Goal: Information Seeking & Learning: Check status

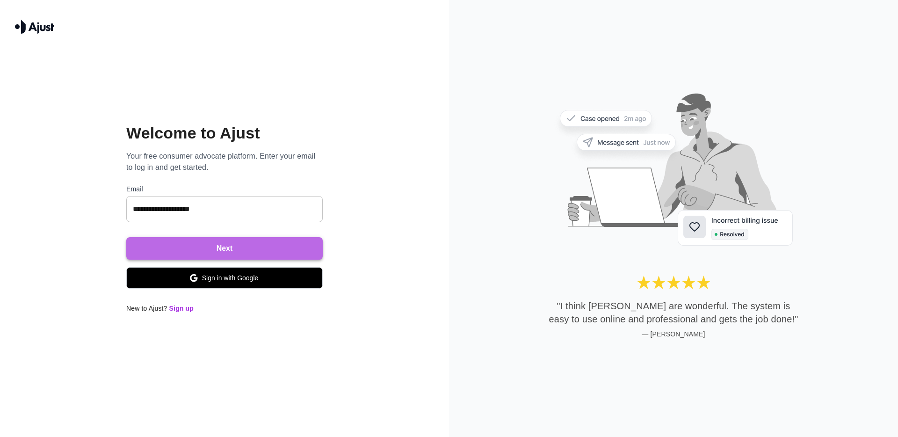
click at [207, 246] on button "Next" at bounding box center [224, 248] width 196 height 22
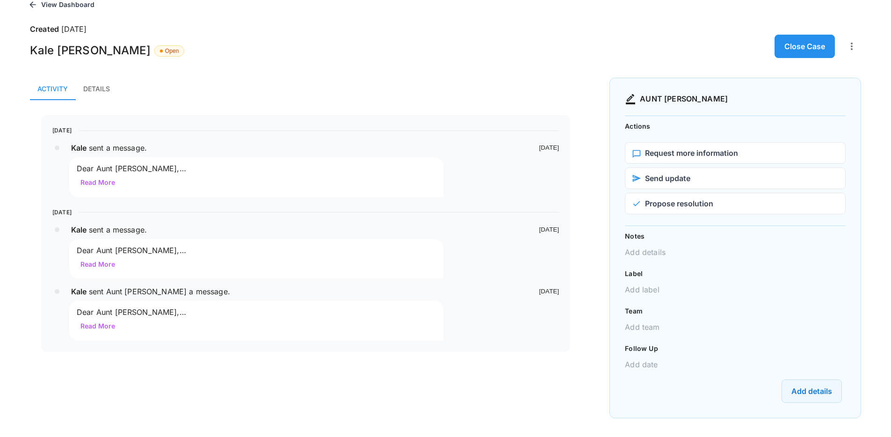
scroll to position [57, 0]
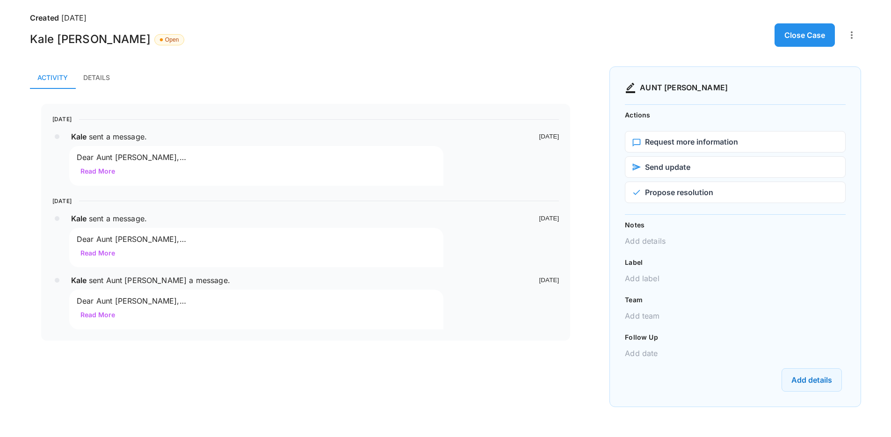
click at [181, 167] on div "Dear Aunt Betty, I hope this message finds you well. I'm writing to follow up a…" at bounding box center [256, 165] width 359 height 29
click at [100, 172] on button "Read More" at bounding box center [98, 171] width 42 height 17
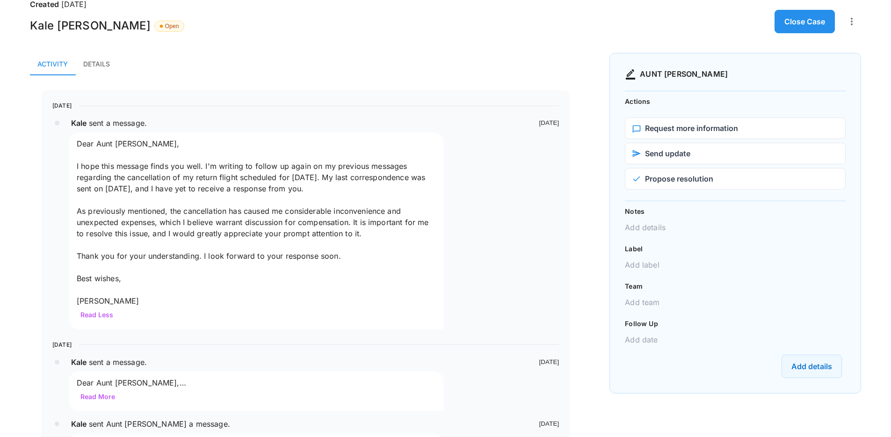
scroll to position [71, 0]
click at [108, 63] on button "Details" at bounding box center [96, 63] width 42 height 22
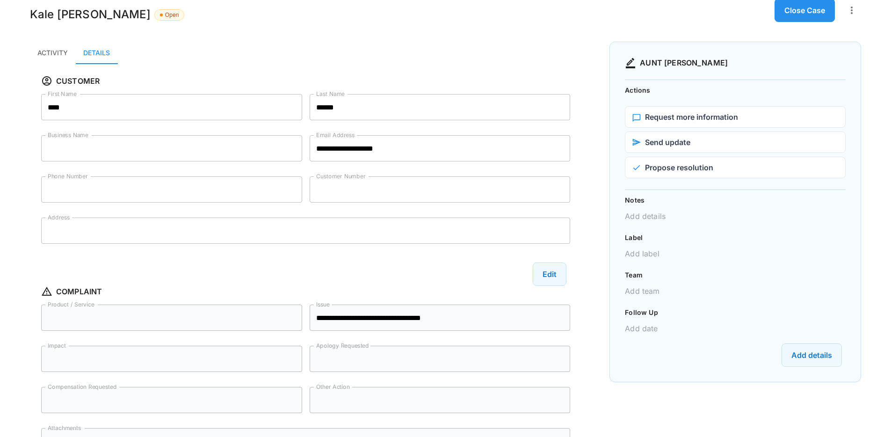
scroll to position [0, 0]
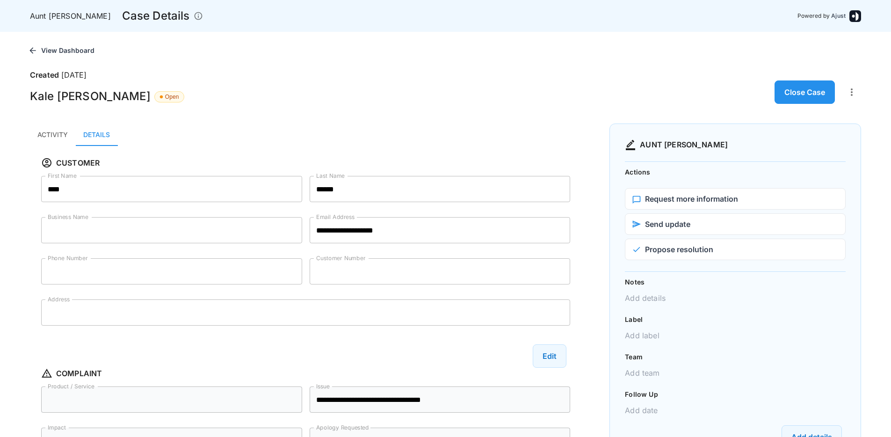
click at [55, 131] on button "Activity" at bounding box center [52, 134] width 45 height 22
